Goal: Information Seeking & Learning: Find specific page/section

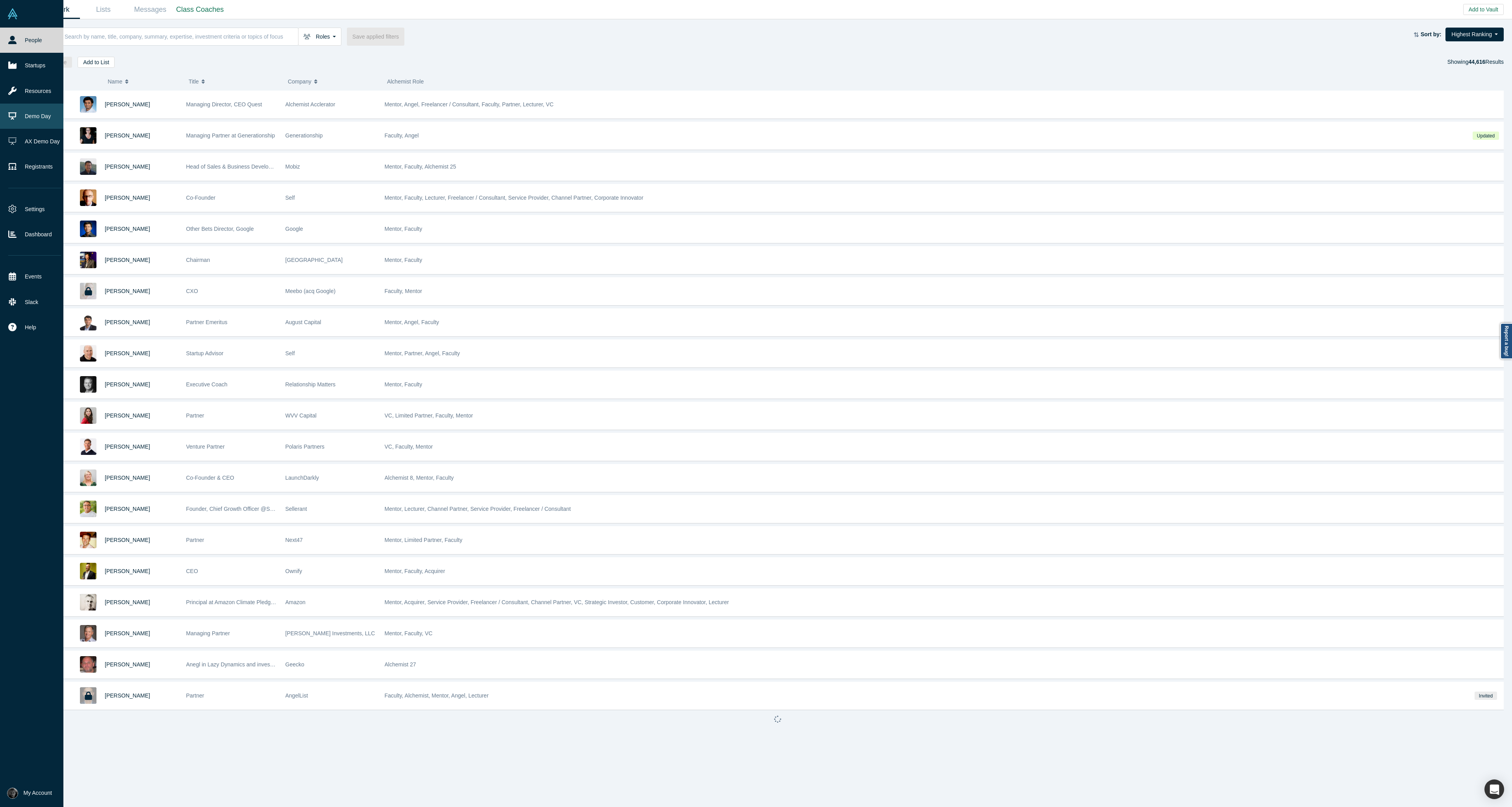
click at [26, 116] on link "Demo Day" at bounding box center [34, 116] width 70 height 26
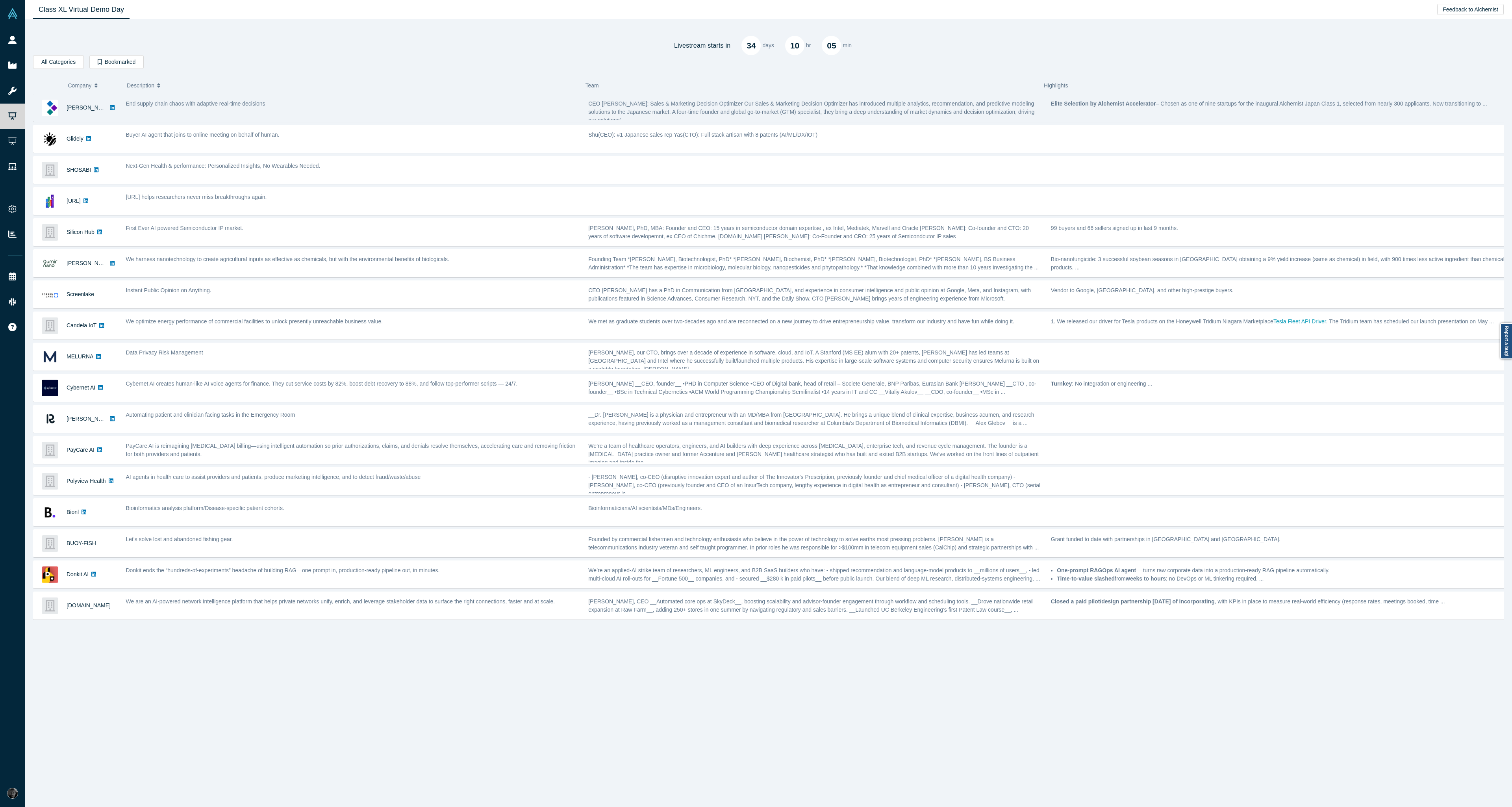
click at [368, 107] on div "End supply chain chaos with adaptive real-time decisions" at bounding box center [352, 107] width 463 height 25
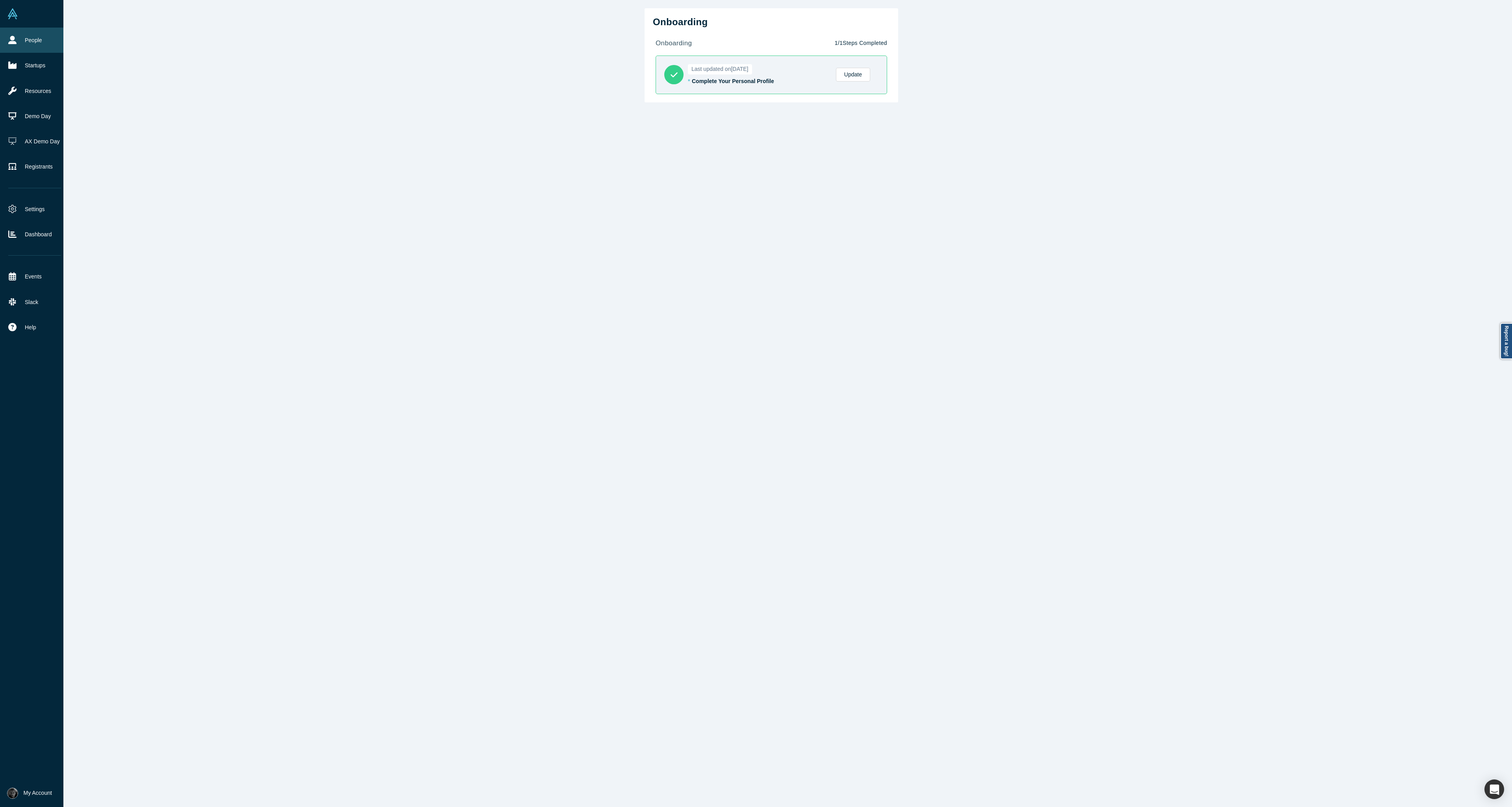
click at [23, 43] on link "People" at bounding box center [34, 40] width 70 height 26
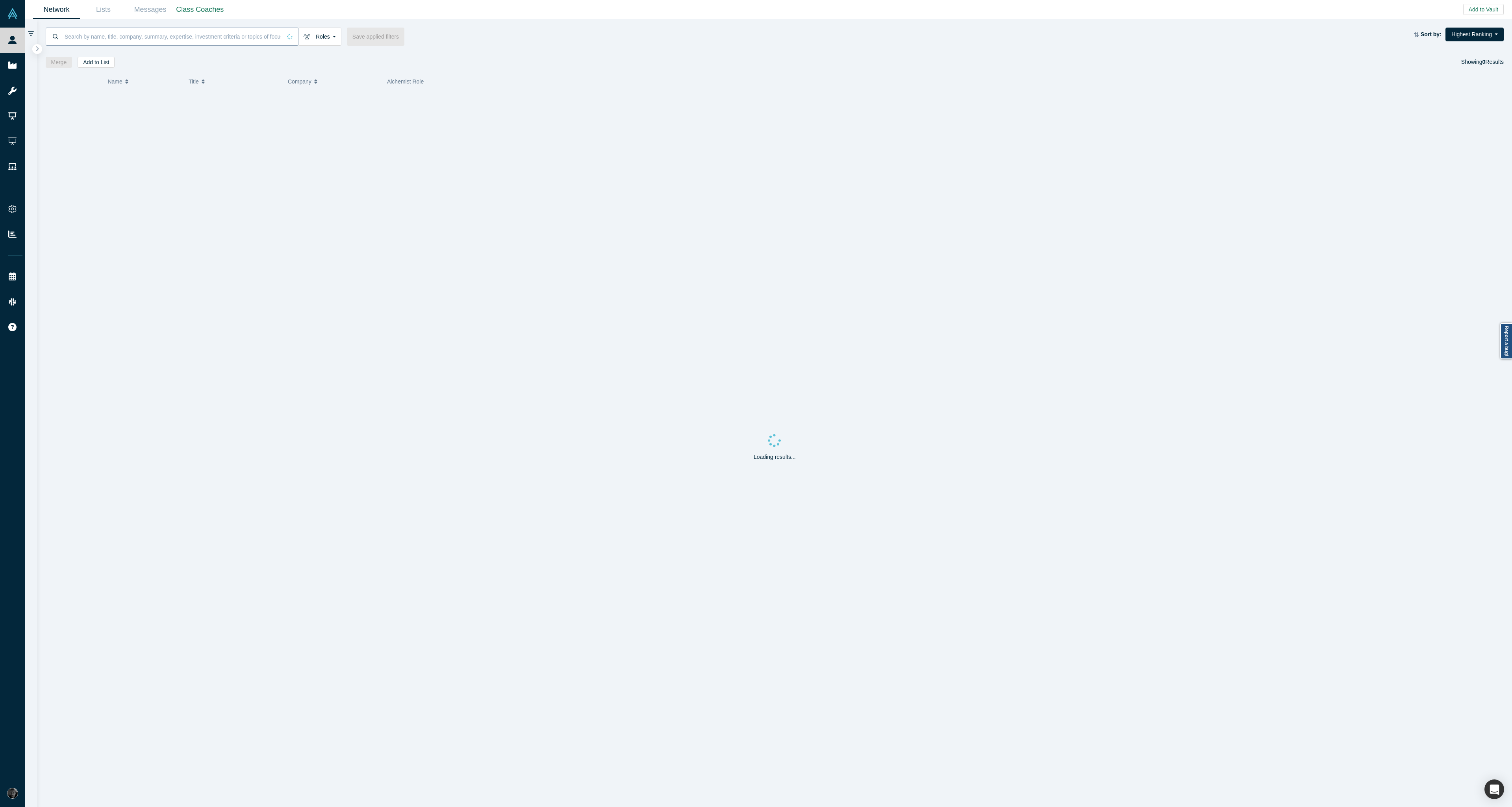
click at [136, 36] on input at bounding box center [172, 36] width 218 height 19
type input "Roya M"
click at [152, 120] on div "Roya M eykadeh" at bounding box center [141, 115] width 73 height 27
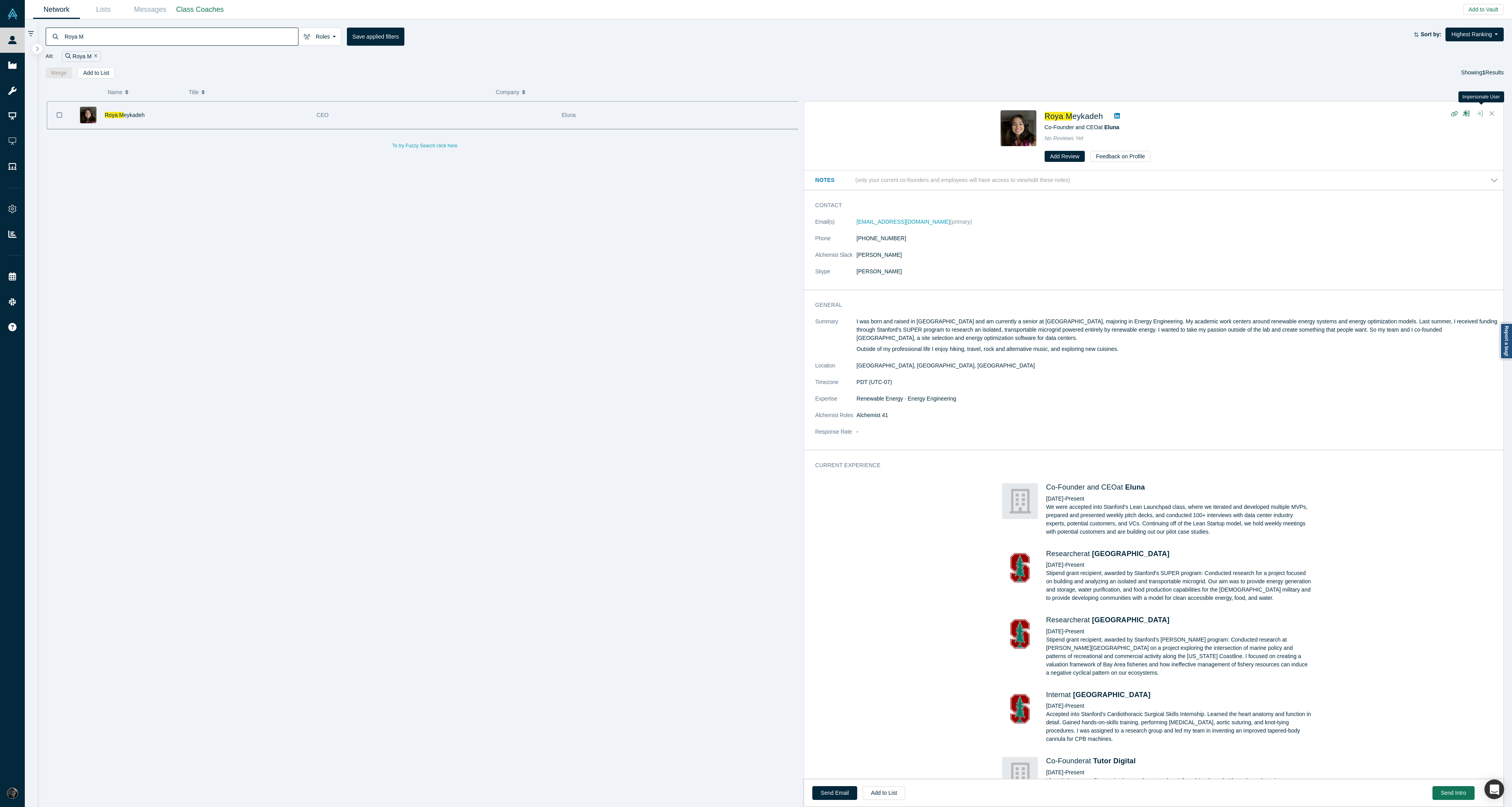
click at [1485, 114] on button "button" at bounding box center [1480, 114] width 12 height 11
